Goal: Information Seeking & Learning: Learn about a topic

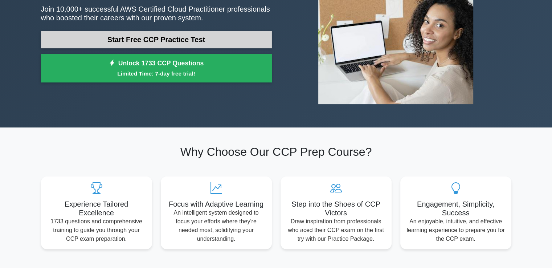
click at [209, 36] on link "Start Free CCP Practice Test" at bounding box center [156, 39] width 231 height 17
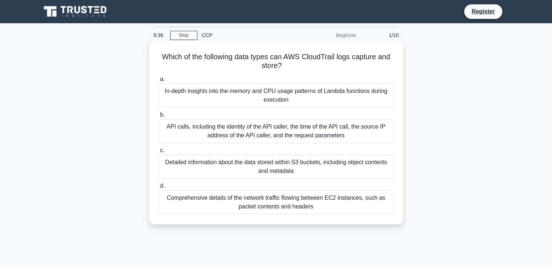
click at [251, 128] on div "API calls, including the identity of the API caller, the time of the API call, …" at bounding box center [276, 131] width 235 height 24
click at [159, 117] on input "b. API calls, including the identity of the API caller, the time of the API cal…" at bounding box center [159, 115] width 0 height 5
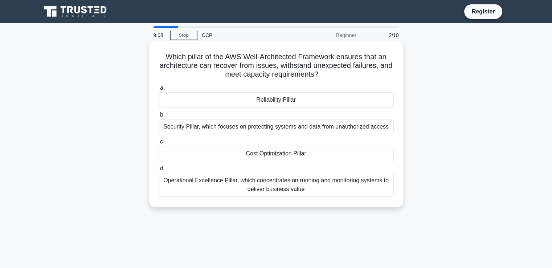
click at [289, 130] on div "Security Pillar, which focuses on protecting systems and data from unauthorized…" at bounding box center [276, 126] width 235 height 15
click at [159, 117] on input "b. Security Pillar, which focuses on protecting systems and data from unauthori…" at bounding box center [159, 115] width 0 height 5
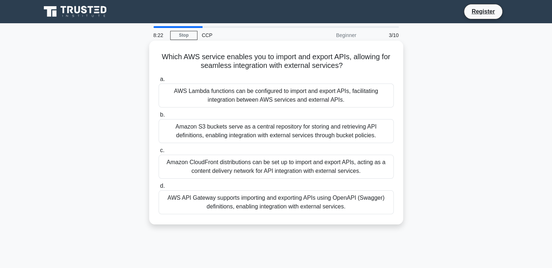
click at [234, 200] on div "AWS API Gateway supports importing and exporting APIs using OpenAPI (Swagger) d…" at bounding box center [276, 202] width 235 height 24
click at [159, 188] on input "d. AWS API Gateway supports importing and exporting APIs using OpenAPI (Swagger…" at bounding box center [159, 186] width 0 height 5
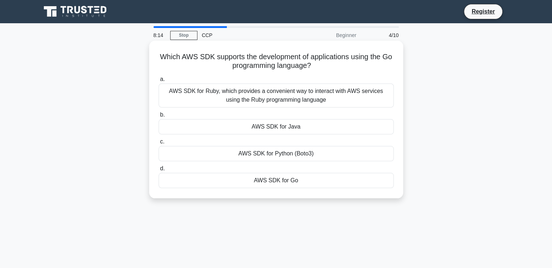
click at [295, 159] on div "AWS SDK for Python (Boto3)" at bounding box center [276, 153] width 235 height 15
click at [159, 144] on input "c. AWS SDK for Python (Boto3)" at bounding box center [159, 141] width 0 height 5
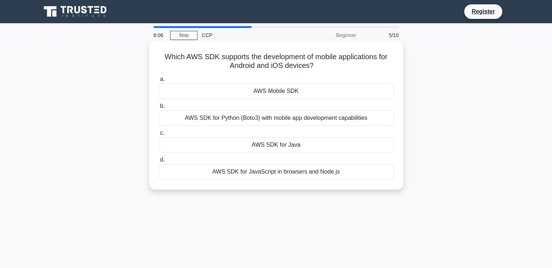
click at [268, 146] on div "AWS SDK for Java" at bounding box center [276, 144] width 235 height 15
click at [159, 135] on input "c. AWS SDK for Java" at bounding box center [159, 133] width 0 height 5
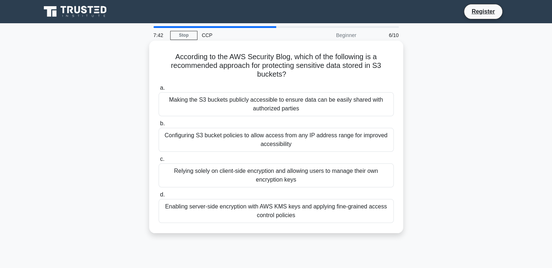
click at [294, 141] on div "Configuring S3 bucket policies to allow access from any IP address range for im…" at bounding box center [276, 140] width 235 height 24
click at [159, 126] on input "b. Configuring S3 bucket policies to allow access from any IP address range for…" at bounding box center [159, 123] width 0 height 5
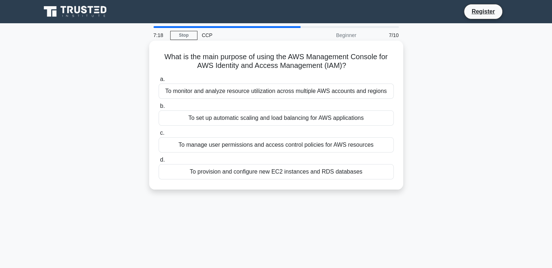
click at [321, 147] on div "To manage user permissions and access control policies for AWS resources" at bounding box center [276, 144] width 235 height 15
click at [159, 135] on input "c. To manage user permissions and access control policies for AWS resources" at bounding box center [159, 133] width 0 height 5
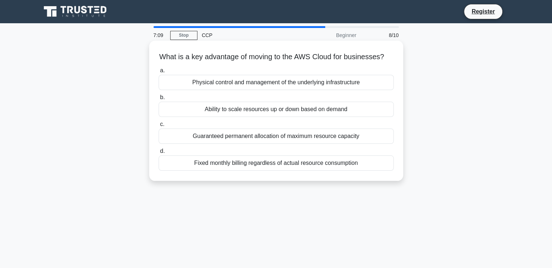
click at [283, 117] on div "Ability to scale resources up or down based on demand" at bounding box center [276, 109] width 235 height 15
click at [159, 100] on input "b. Ability to scale resources up or down based on demand" at bounding box center [159, 97] width 0 height 5
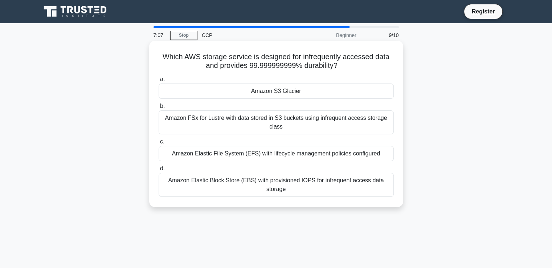
click at [292, 152] on div "Amazon Elastic File System (EFS) with lifecycle management policies configured" at bounding box center [276, 153] width 235 height 15
click at [159, 144] on input "c. Amazon Elastic File System (EFS) with lifecycle management policies configur…" at bounding box center [159, 141] width 0 height 5
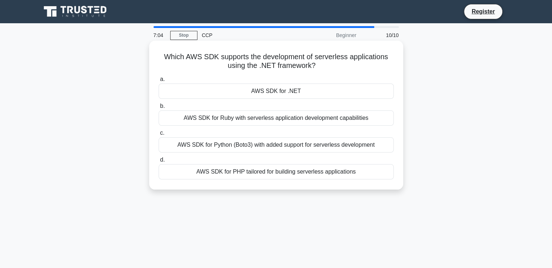
click at [316, 122] on div "AWS SDK for Ruby with serverless application development capabilities" at bounding box center [276, 117] width 235 height 15
click at [159, 109] on input "b. AWS SDK for Ruby with serverless application development capabilities" at bounding box center [159, 106] width 0 height 5
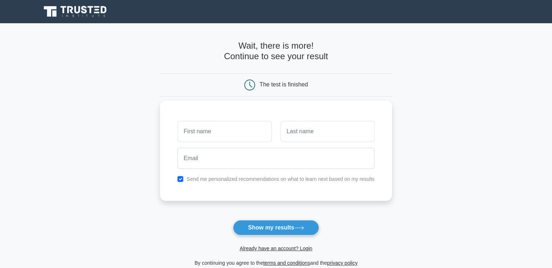
click at [217, 132] on input "text" at bounding box center [224, 131] width 94 height 21
type input "[PERSON_NAME]"
click at [328, 132] on input "text" at bounding box center [328, 131] width 94 height 21
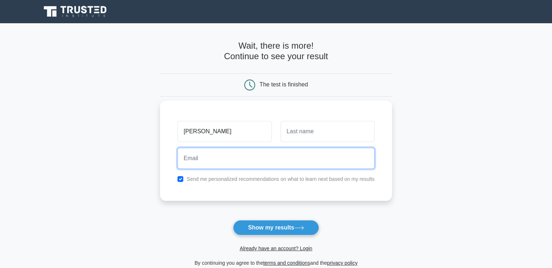
drag, startPoint x: 325, startPoint y: 163, endPoint x: 320, endPoint y: 159, distance: 6.7
click at [320, 159] on input "email" at bounding box center [275, 158] width 197 height 21
type input "Nishanthgowdajn2001@gmail.com"
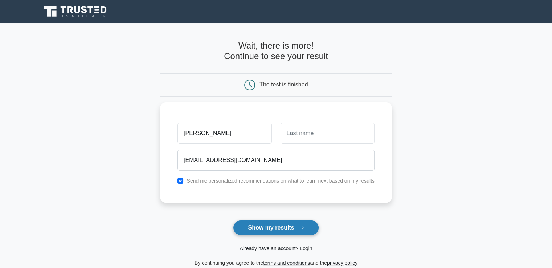
click at [251, 224] on button "Show my results" at bounding box center [276, 227] width 86 height 15
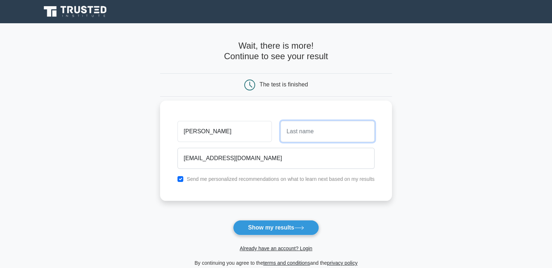
click at [337, 137] on input "text" at bounding box center [328, 131] width 94 height 21
type input "Gowda"
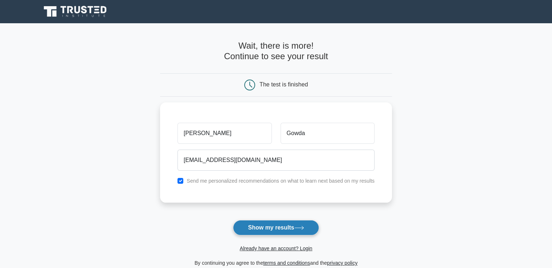
click at [285, 224] on button "Show my results" at bounding box center [276, 227] width 86 height 15
